Goal: Check status: Check status

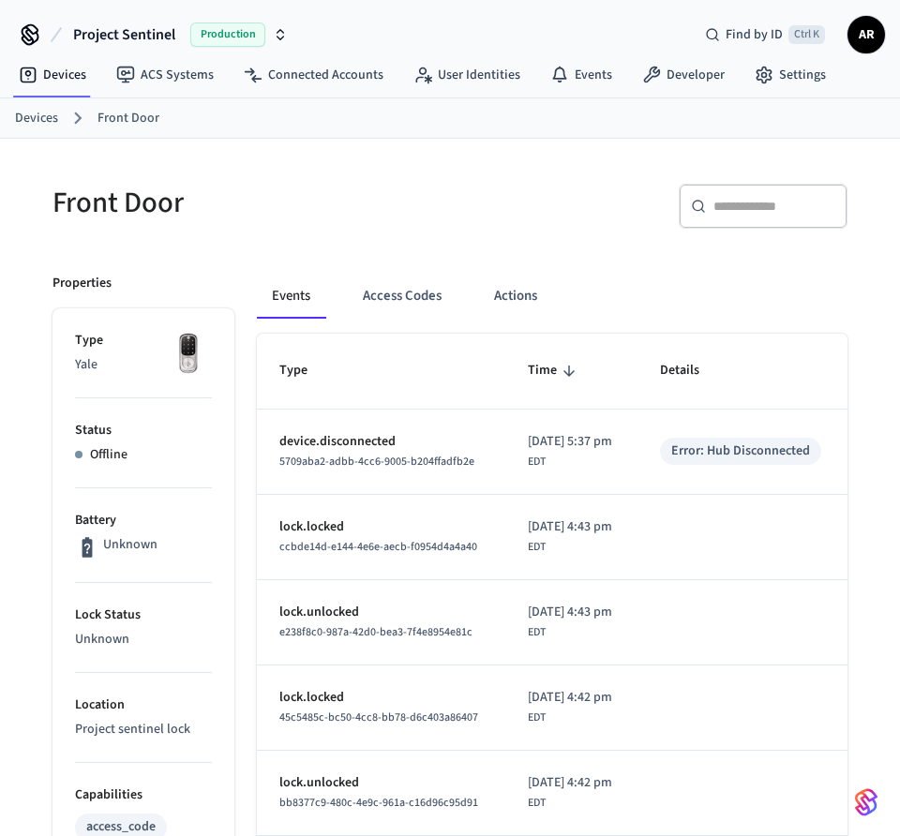
click at [137, 229] on div "Front Door" at bounding box center [234, 202] width 409 height 82
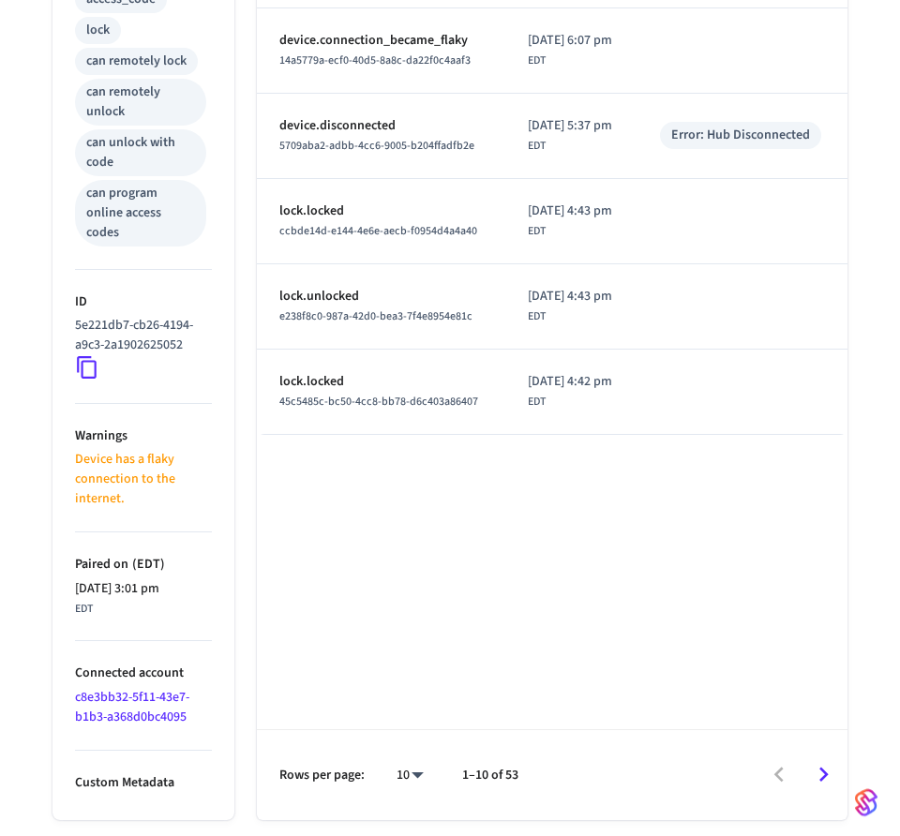
scroll to position [902, 0]
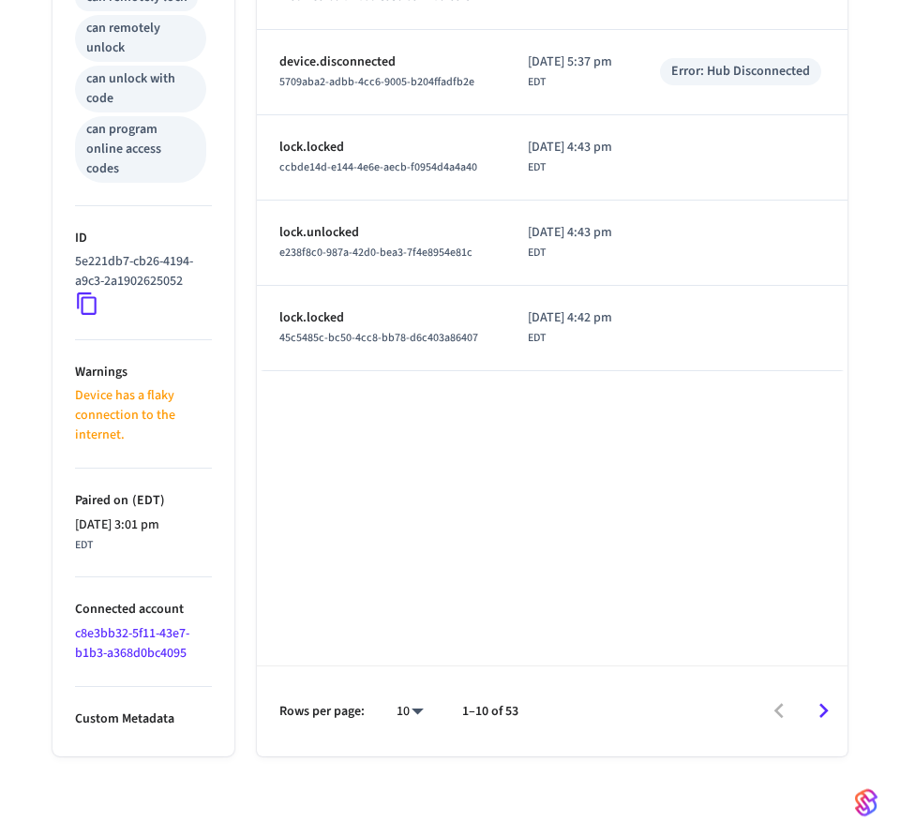
scroll to position [902, 0]
